Goal: Task Accomplishment & Management: Manage account settings

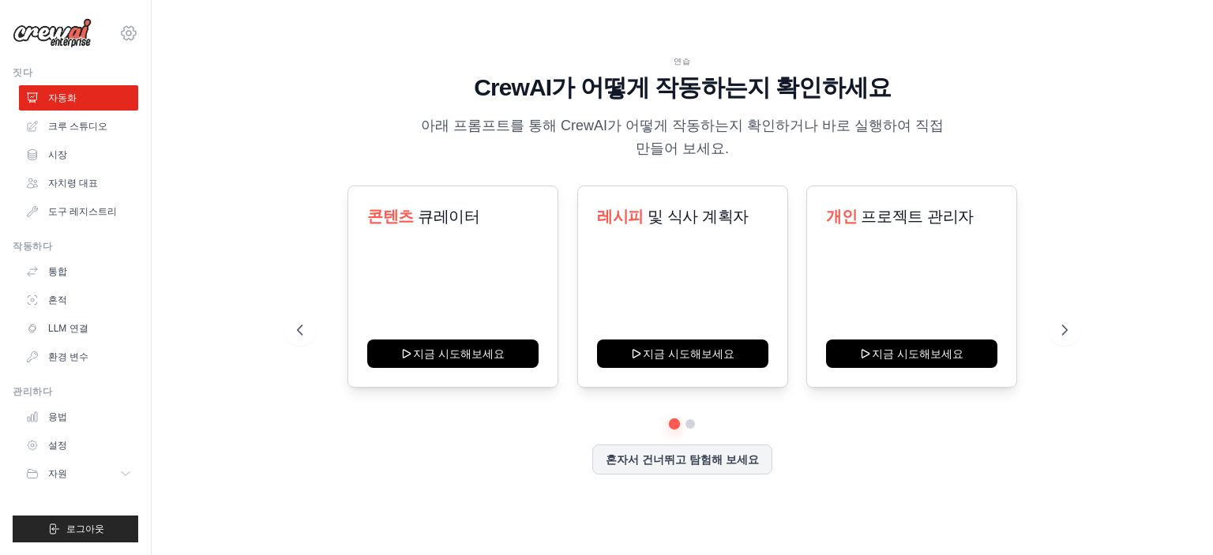
click at [129, 31] on icon at bounding box center [128, 33] width 5 height 5
click at [138, 110] on link "설정" at bounding box center [128, 106] width 139 height 28
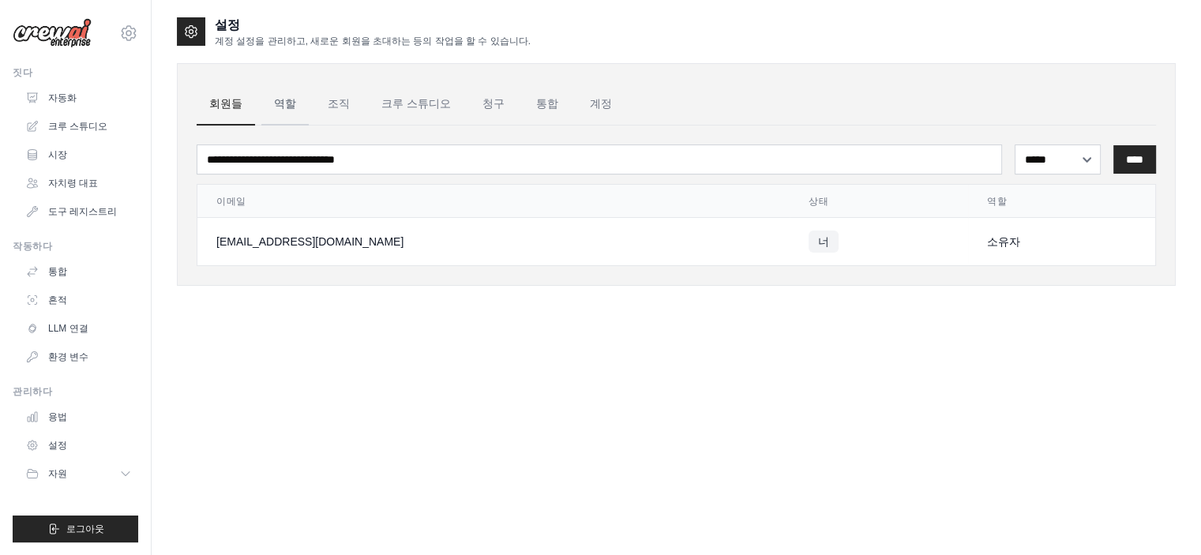
click at [270, 102] on link "역할" at bounding box center [284, 104] width 47 height 43
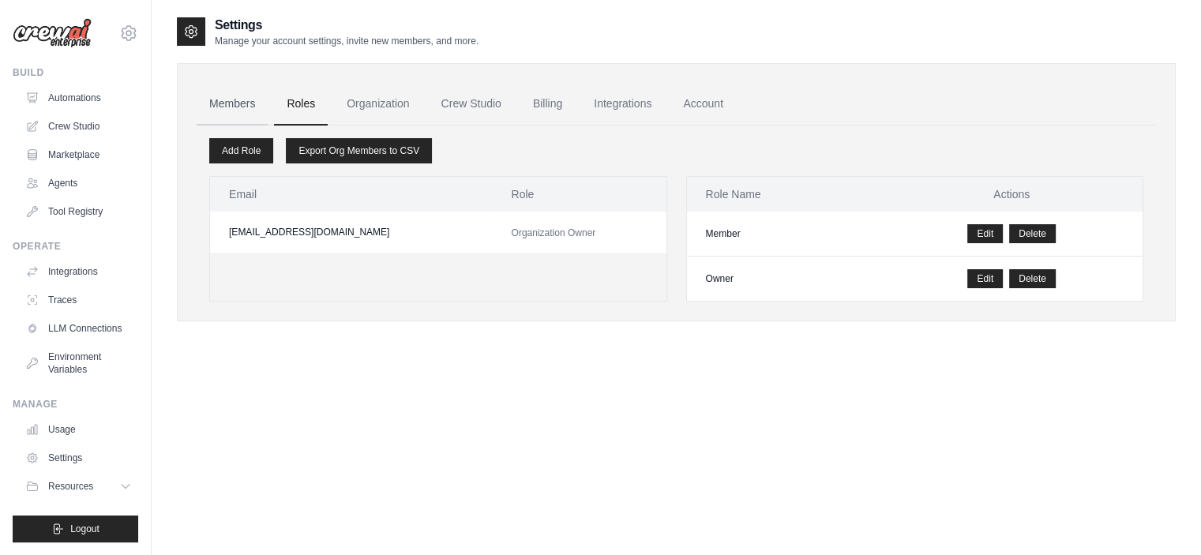
click at [233, 107] on link "Members" at bounding box center [232, 104] width 71 height 43
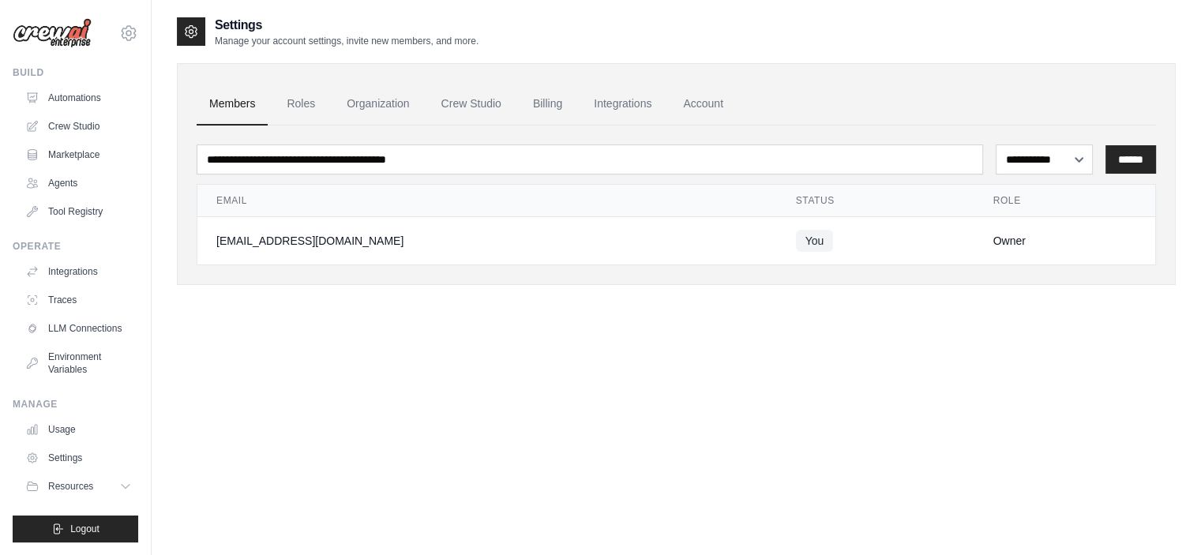
click at [66, 30] on img at bounding box center [52, 33] width 79 height 30
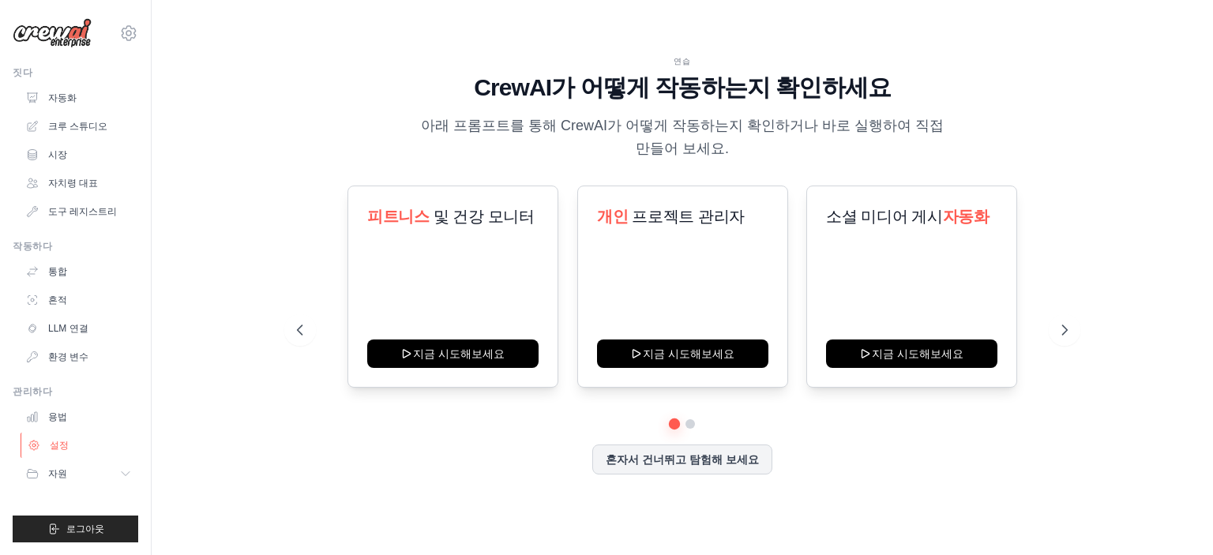
click at [61, 445] on font "설정" at bounding box center [59, 445] width 19 height 11
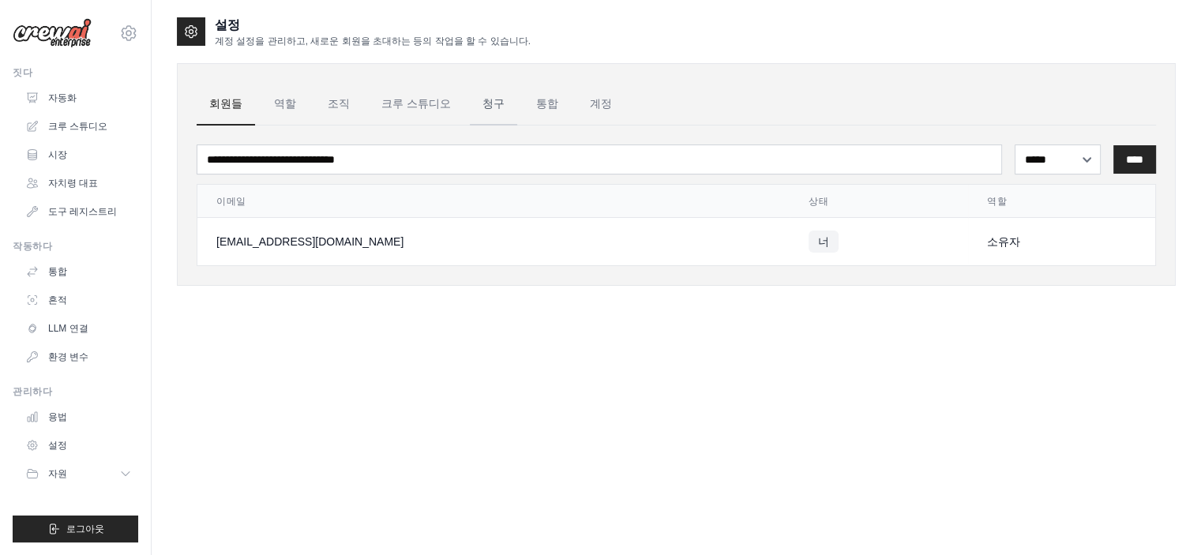
click at [486, 105] on font "청구" at bounding box center [494, 103] width 22 height 13
